Goal: Browse casually: Explore the website without a specific task or goal

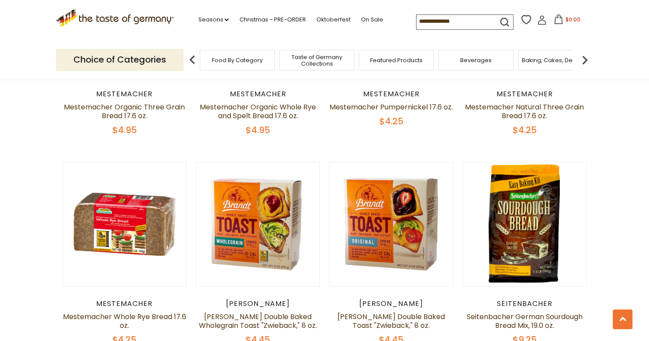
scroll to position [1477, 0]
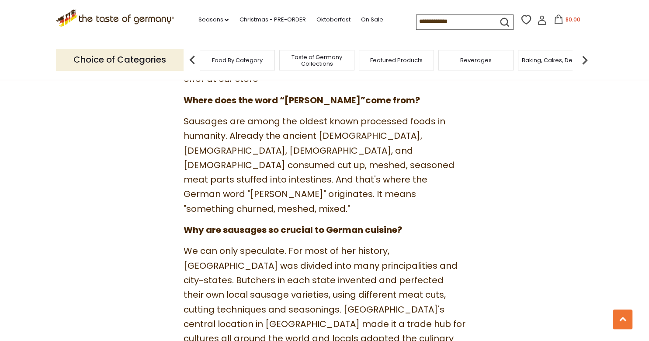
scroll to position [369, 0]
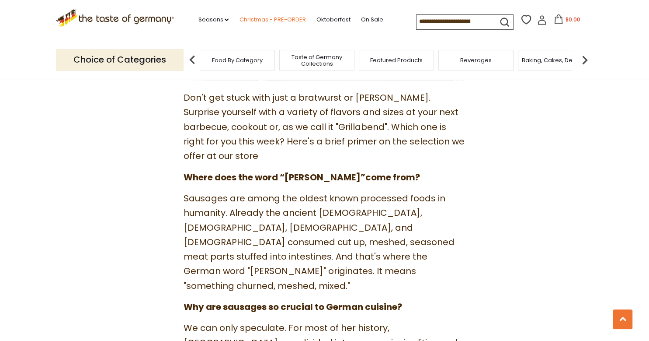
click at [265, 19] on link "Christmas - PRE-ORDER" at bounding box center [272, 20] width 66 height 10
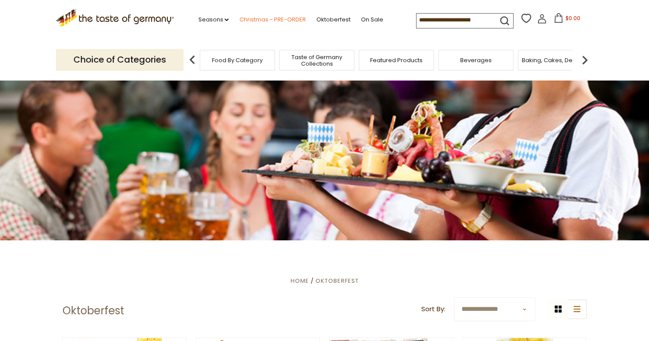
click at [261, 21] on link "Christmas - PRE-ORDER" at bounding box center [272, 20] width 66 height 10
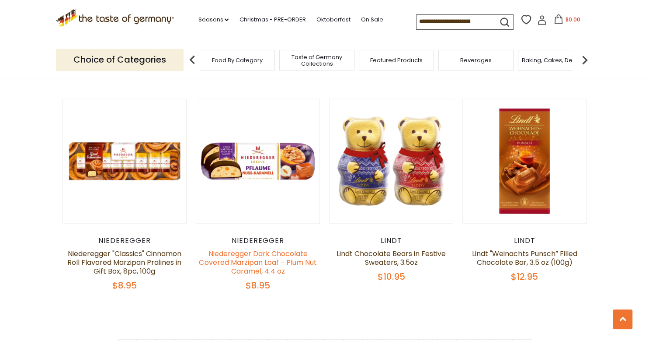
scroll to position [2031, 0]
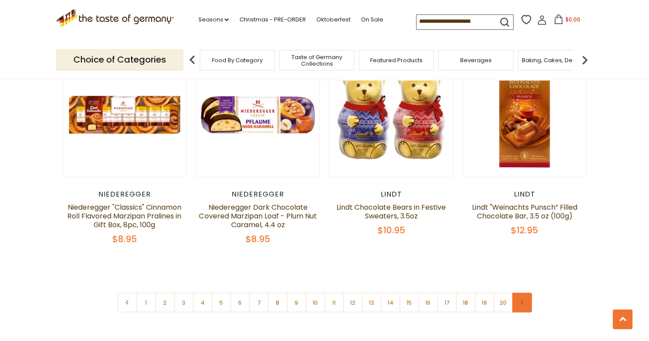
click at [525, 292] on link at bounding box center [522, 302] width 20 height 20
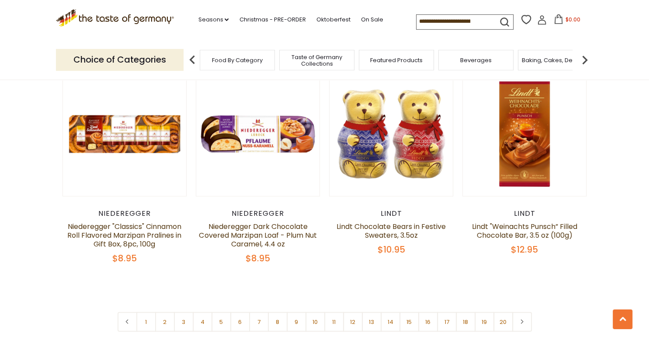
scroll to position [2077, 0]
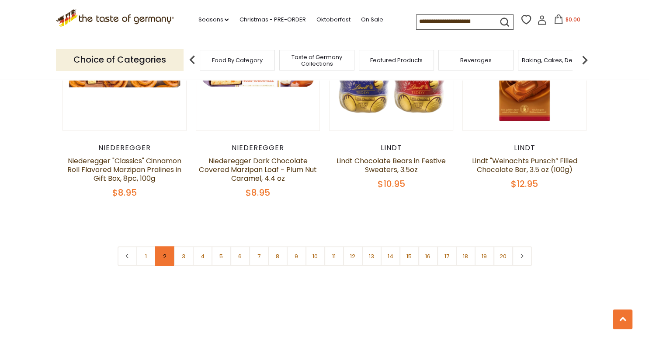
click at [164, 246] on link "2" at bounding box center [165, 256] width 20 height 20
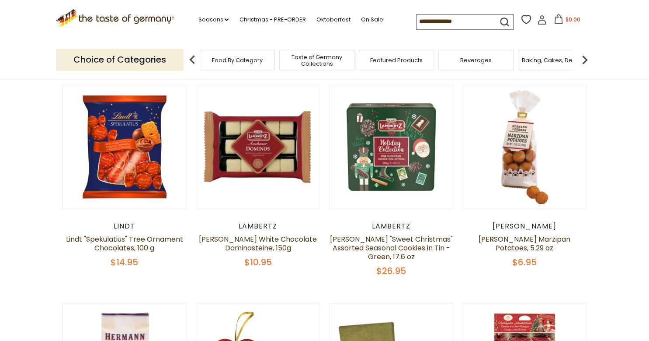
scroll to position [251, 0]
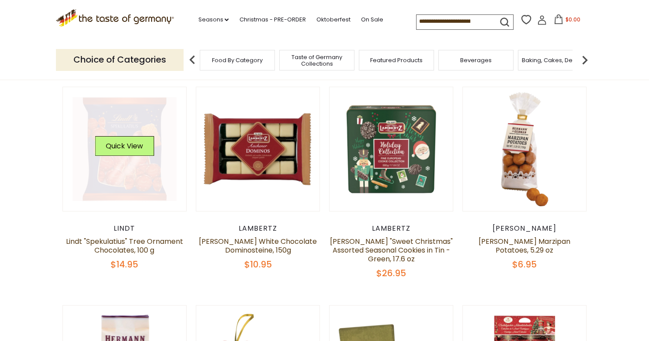
click at [132, 162] on link at bounding box center [125, 149] width 104 height 104
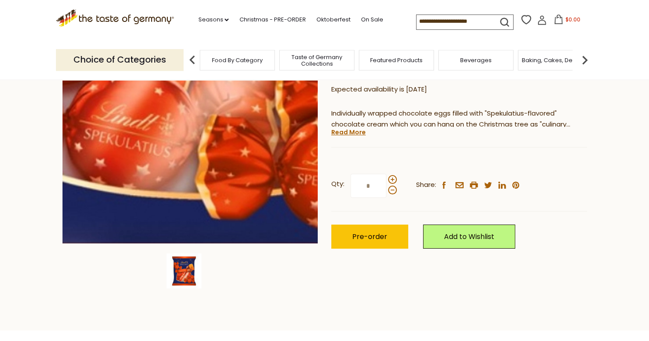
scroll to position [138, 0]
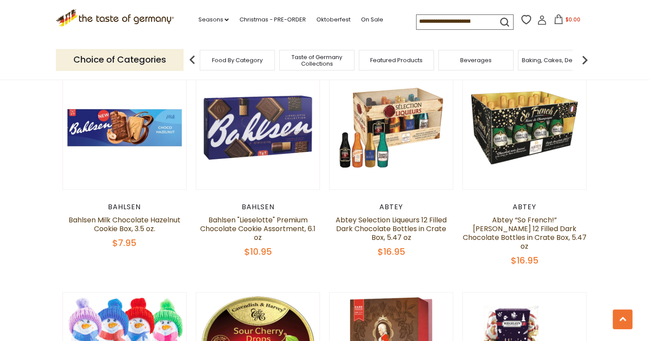
scroll to position [1543, 0]
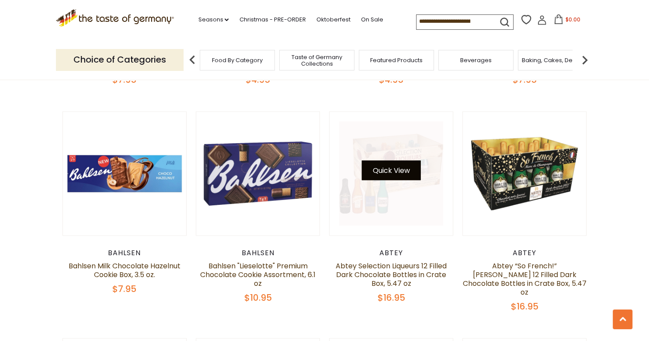
click at [400, 160] on button "Quick View" at bounding box center [391, 170] width 59 height 20
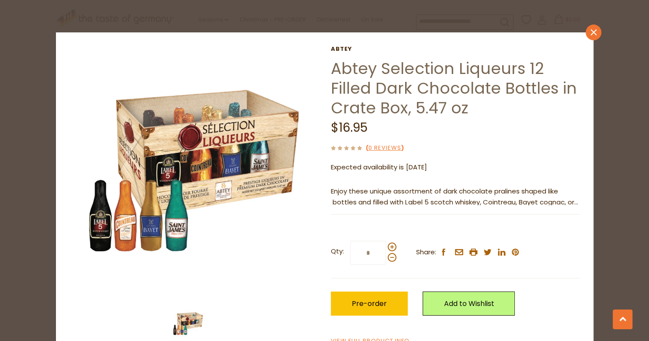
click at [592, 33] on icon "close" at bounding box center [593, 32] width 7 height 7
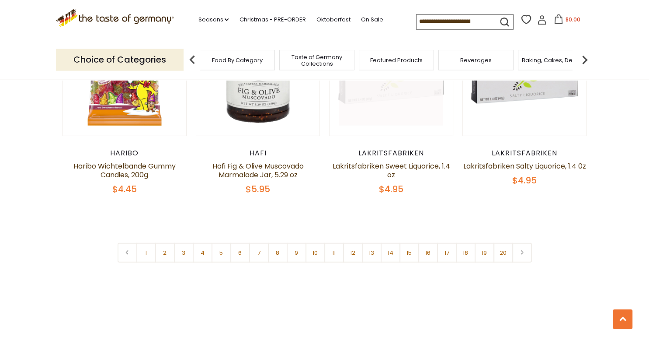
scroll to position [2097, 0]
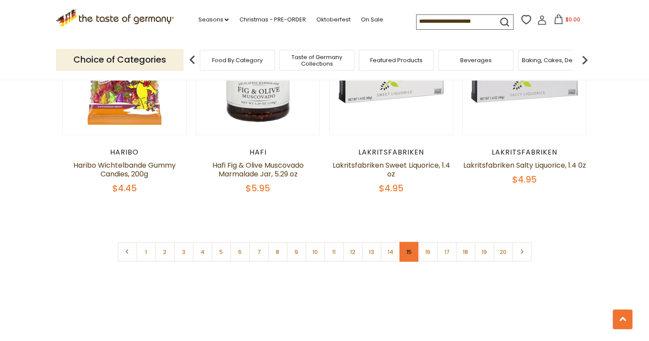
click at [411, 242] on link "15" at bounding box center [410, 252] width 20 height 20
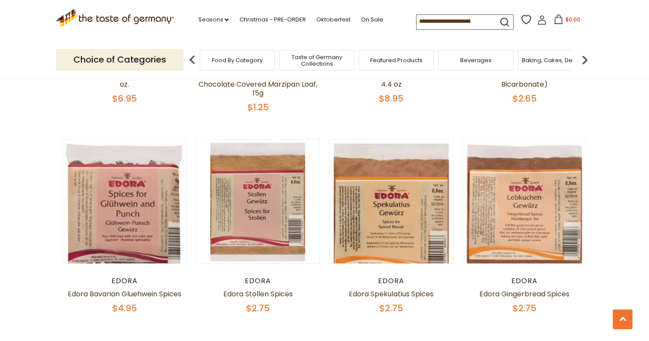
scroll to position [1959, 0]
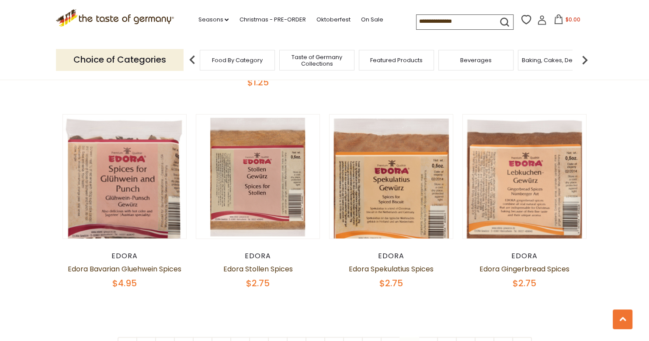
click at [620, 36] on section ".st0{fill:#EDD300;} .st1{fill:#D33E21;} .st0{fill:#EDD300;} .st1{fill:#D33E21;}…" at bounding box center [324, 20] width 649 height 40
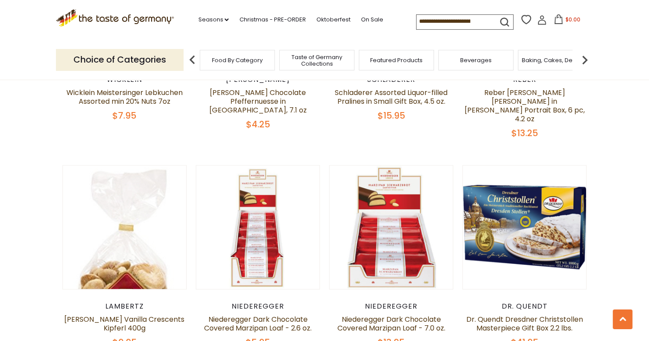
scroll to position [759, 0]
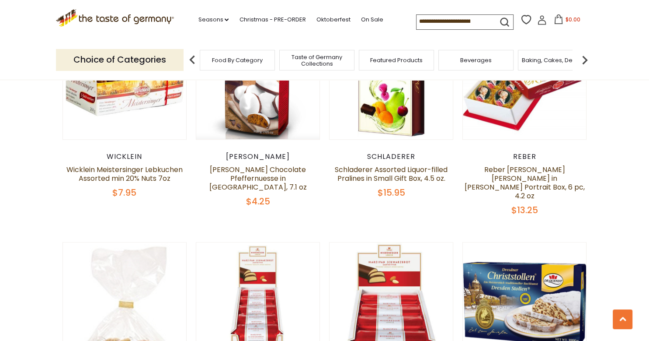
click at [229, 59] on span "Food By Category" at bounding box center [237, 60] width 51 height 7
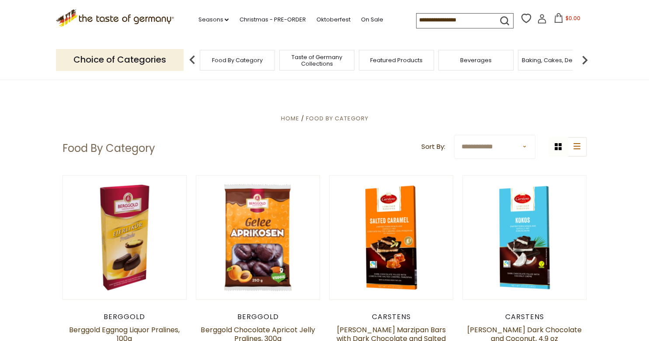
click at [164, 59] on p "Choice of Categories" at bounding box center [120, 59] width 128 height 21
click at [227, 60] on span "Food By Category" at bounding box center [237, 60] width 51 height 7
click at [499, 122] on ul "Home Food By Category" at bounding box center [325, 118] width 525 height 11
click at [407, 58] on span "Featured Products" at bounding box center [396, 60] width 52 height 7
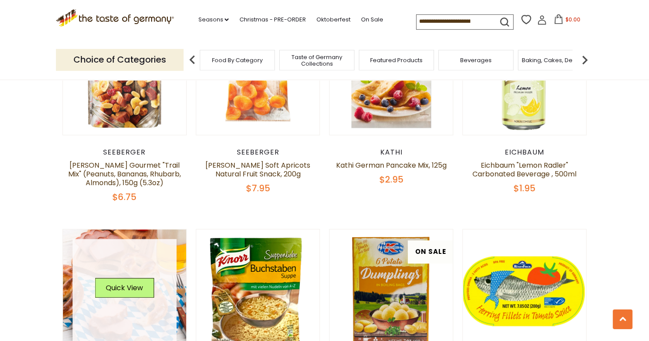
scroll to position [369, 0]
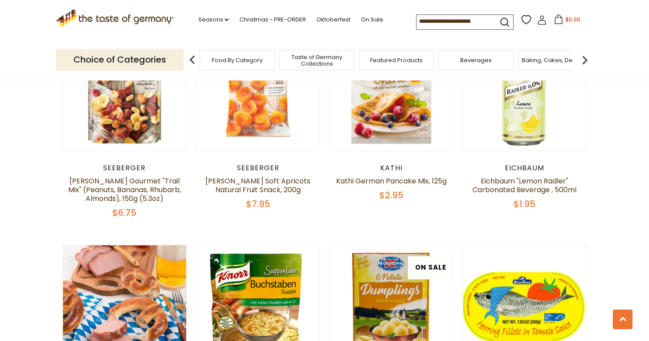
click at [313, 61] on span "Taste of Germany Collections" at bounding box center [317, 60] width 70 height 13
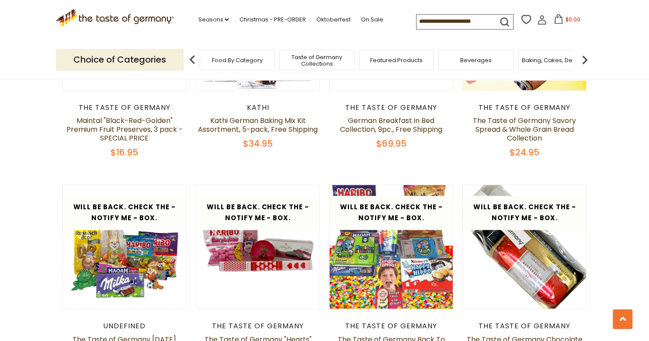
scroll to position [1200, 0]
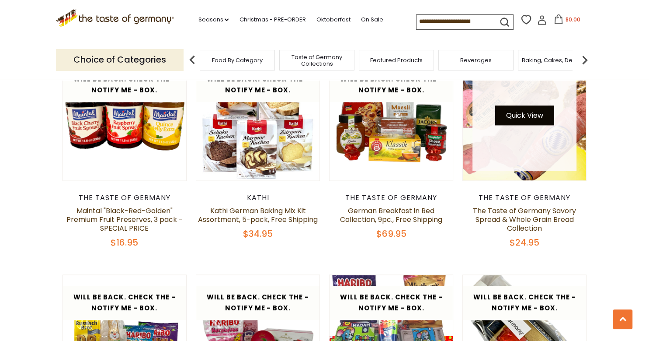
click at [529, 105] on button "Quick View" at bounding box center [524, 115] width 59 height 20
click at [531, 105] on button "Quick View" at bounding box center [524, 115] width 59 height 20
click at [541, 153] on link at bounding box center [525, 118] width 104 height 104
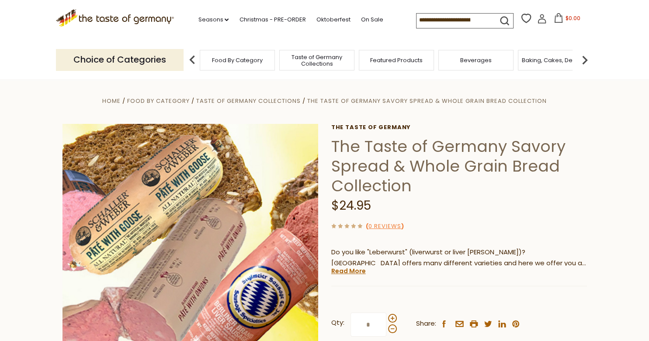
click at [585, 57] on img at bounding box center [584, 59] width 17 height 17
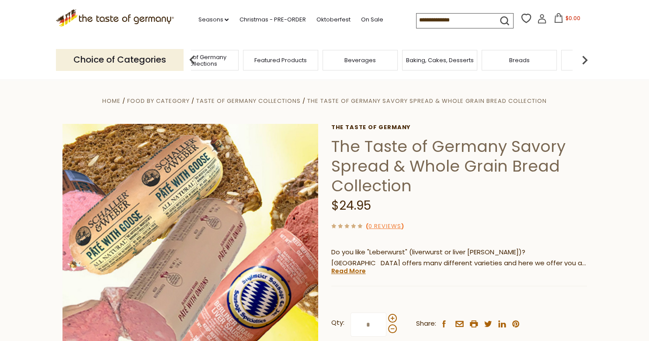
click at [525, 57] on span "Breads" at bounding box center [519, 60] width 21 height 7
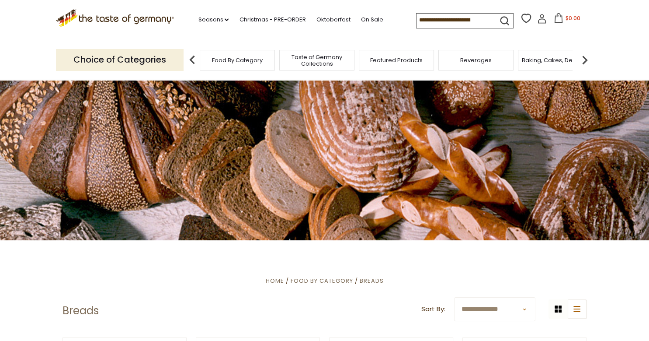
click at [583, 58] on img at bounding box center [584, 59] width 17 height 17
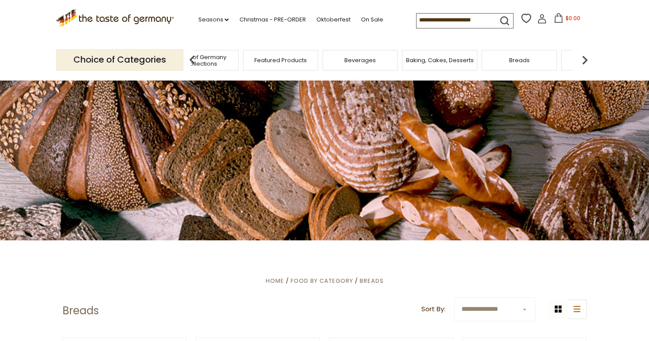
click at [583, 57] on img at bounding box center [584, 59] width 17 height 17
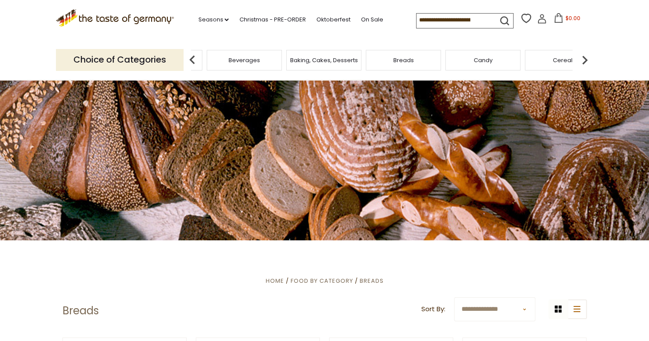
click at [583, 57] on img at bounding box center [584, 59] width 17 height 17
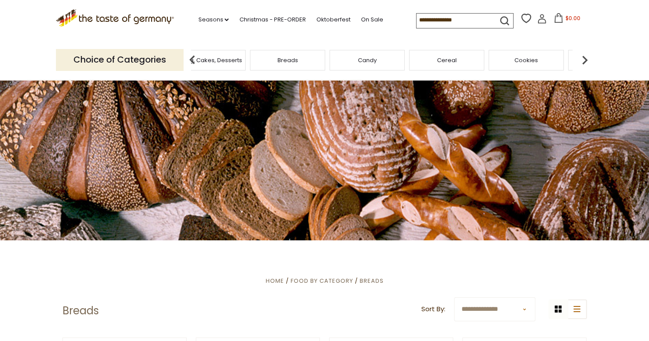
click at [583, 57] on img at bounding box center [584, 59] width 17 height 17
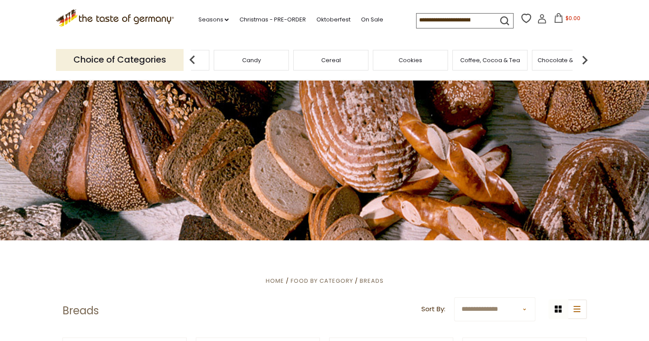
click at [583, 57] on img at bounding box center [584, 59] width 17 height 17
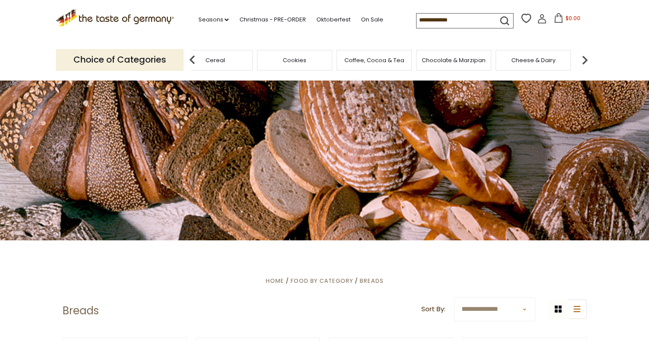
click at [585, 59] on img at bounding box center [584, 59] width 17 height 17
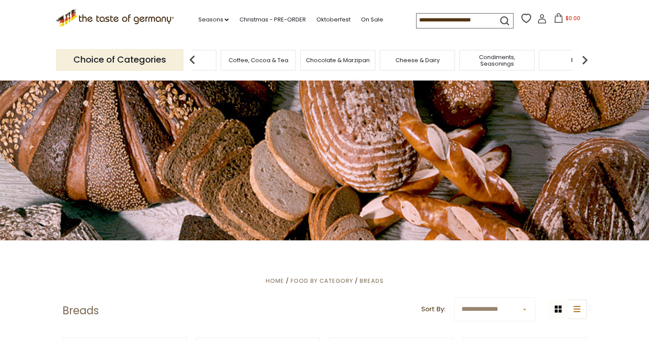
click at [585, 59] on img at bounding box center [584, 59] width 17 height 17
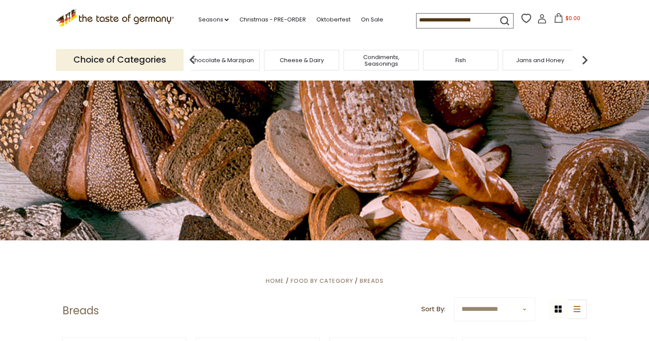
click at [585, 59] on img at bounding box center [584, 59] width 17 height 17
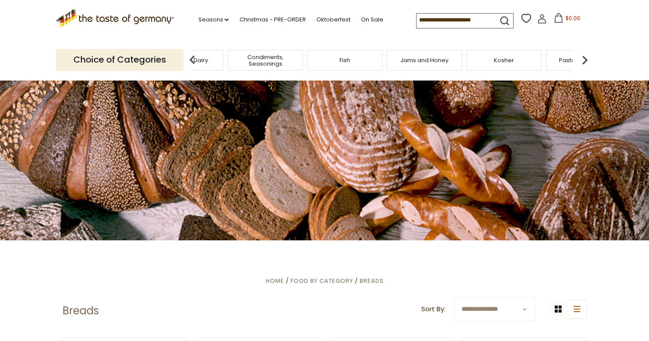
click at [585, 59] on img at bounding box center [584, 59] width 17 height 17
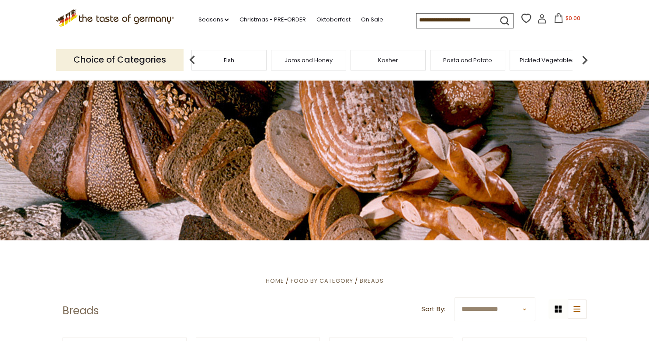
click at [585, 59] on img at bounding box center [584, 59] width 17 height 17
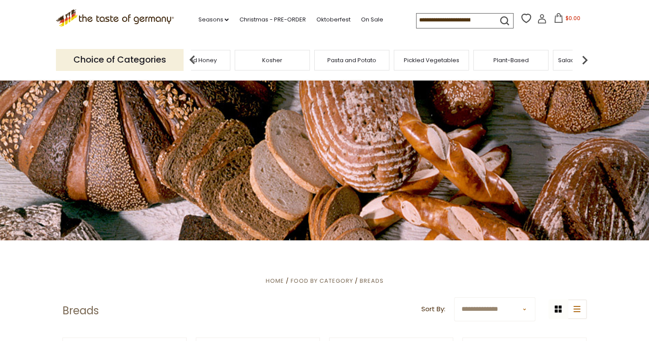
click at [585, 59] on img at bounding box center [584, 59] width 17 height 17
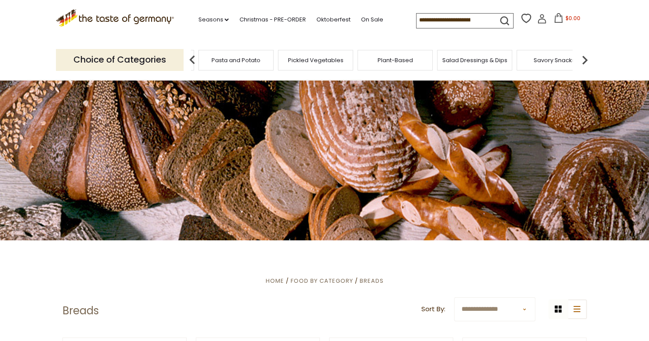
click at [585, 59] on img at bounding box center [584, 59] width 17 height 17
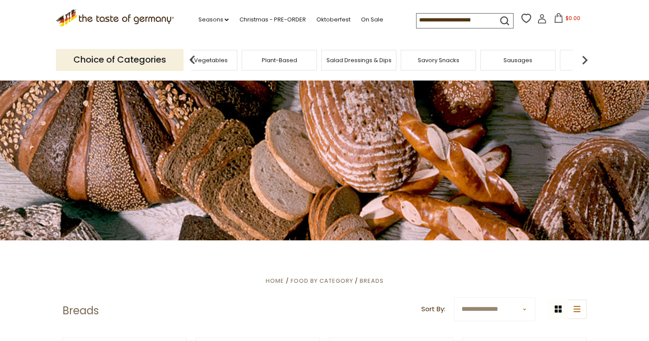
click at [585, 59] on img at bounding box center [584, 59] width 17 height 17
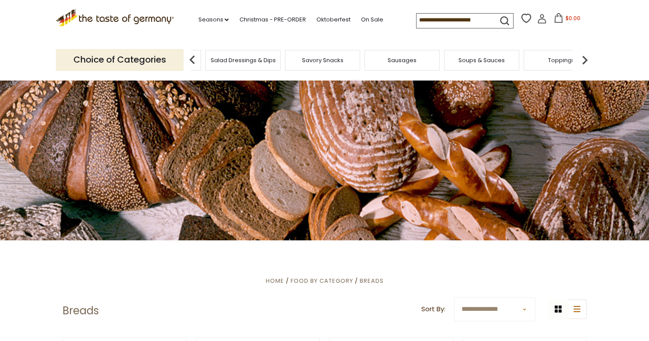
click at [411, 63] on div "Sausages" at bounding box center [402, 60] width 75 height 21
click at [404, 65] on div "Sausages" at bounding box center [402, 60] width 75 height 21
click at [407, 58] on span "Sausages" at bounding box center [402, 60] width 29 height 7
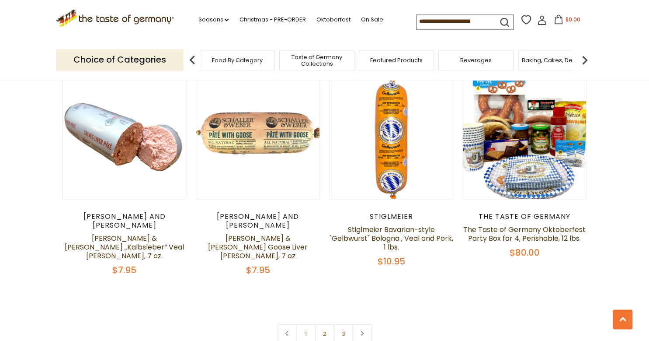
scroll to position [2077, 0]
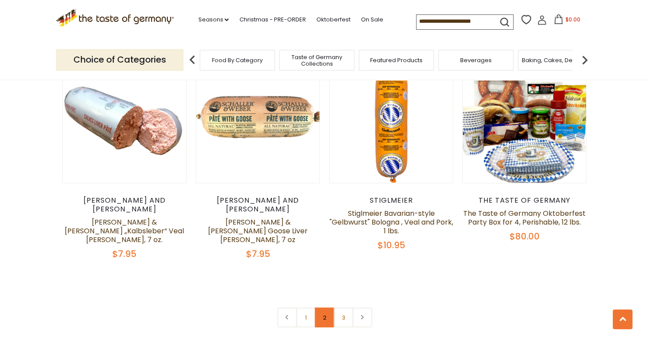
click at [320, 307] on link "2" at bounding box center [325, 317] width 20 height 20
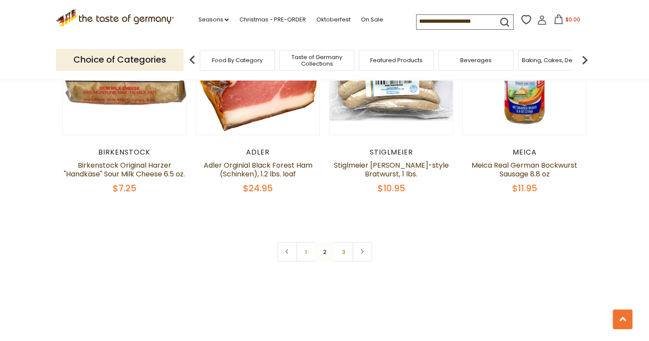
scroll to position [1866, 0]
